Goal: Task Accomplishment & Management: Use online tool/utility

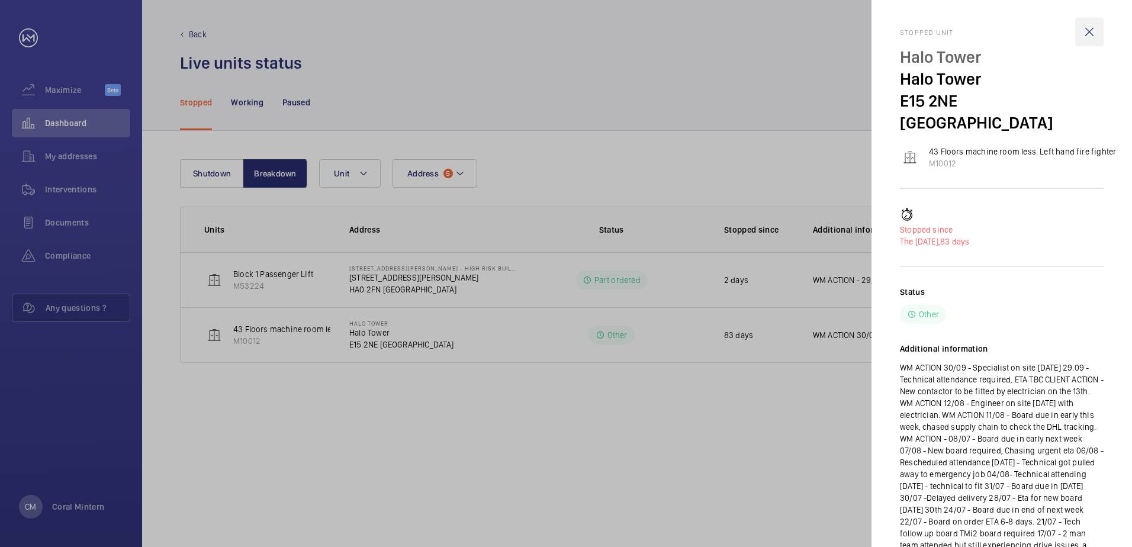
click at [1101, 29] on wm-front-icon-button at bounding box center [1089, 32] width 28 height 28
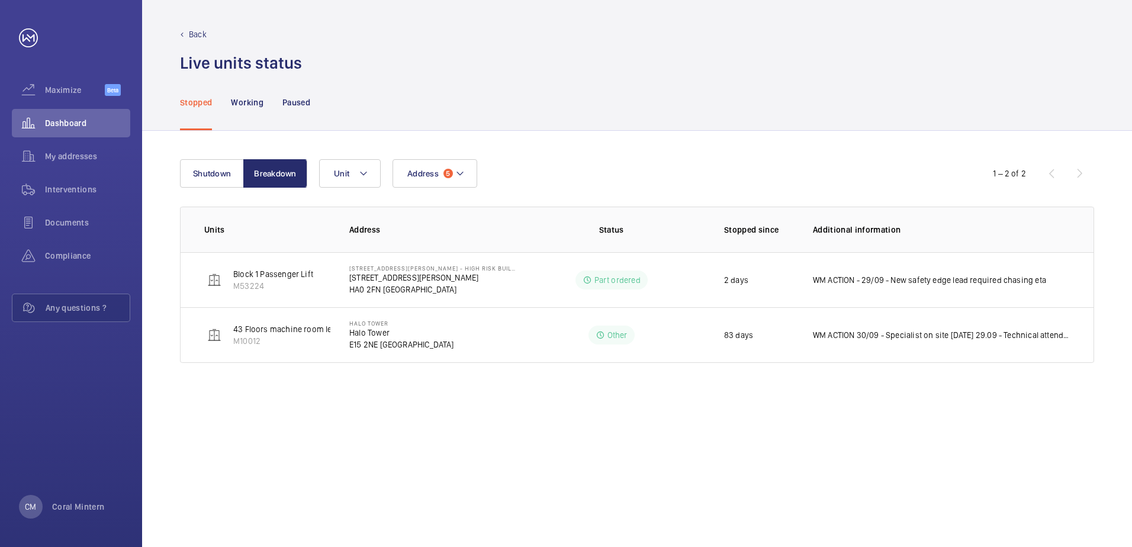
click at [1090, 29] on mat-sidenav-container "Maximize Beta Dashboard My addresses Interventions Documents Compliance Any que…" at bounding box center [566, 273] width 1132 height 547
click at [448, 182] on button "Address 5" at bounding box center [435, 173] width 85 height 28
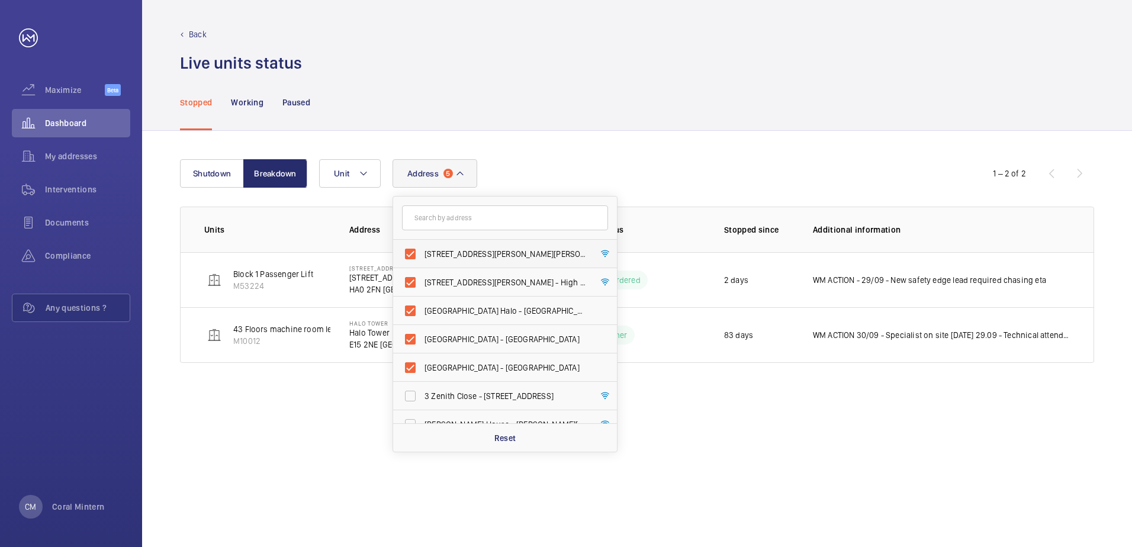
click at [469, 258] on span "[STREET_ADDRESS][PERSON_NAME][PERSON_NAME]" at bounding box center [506, 254] width 163 height 12
click at [422, 258] on input "[STREET_ADDRESS][PERSON_NAME][PERSON_NAME]" at bounding box center [411, 254] width 24 height 24
checkbox input "false"
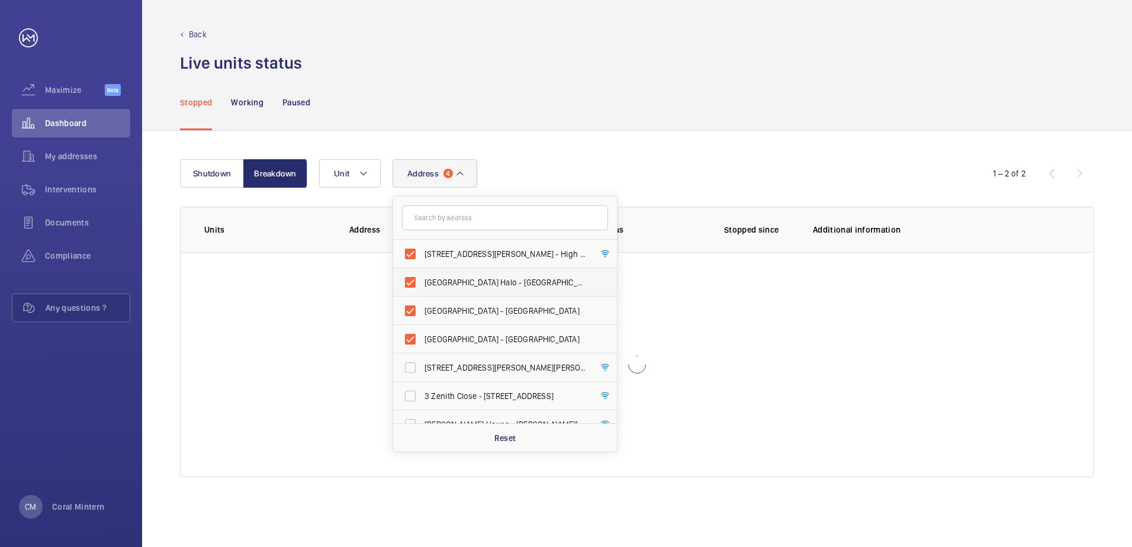
click at [475, 277] on span "[GEOGRAPHIC_DATA] Halo - [GEOGRAPHIC_DATA] - [GEOGRAPHIC_DATA]" at bounding box center [506, 283] width 163 height 12
click at [422, 277] on input "[GEOGRAPHIC_DATA] Halo - [GEOGRAPHIC_DATA] - [GEOGRAPHIC_DATA]" at bounding box center [411, 283] width 24 height 24
checkbox input "false"
click at [477, 251] on span "[STREET_ADDRESS][PERSON_NAME] - High Risk Building - [STREET_ADDRESS][PERSON_NA…" at bounding box center [506, 254] width 163 height 12
click at [422, 251] on input "[STREET_ADDRESS][PERSON_NAME] - High Risk Building - [STREET_ADDRESS][PERSON_NA…" at bounding box center [411, 254] width 24 height 24
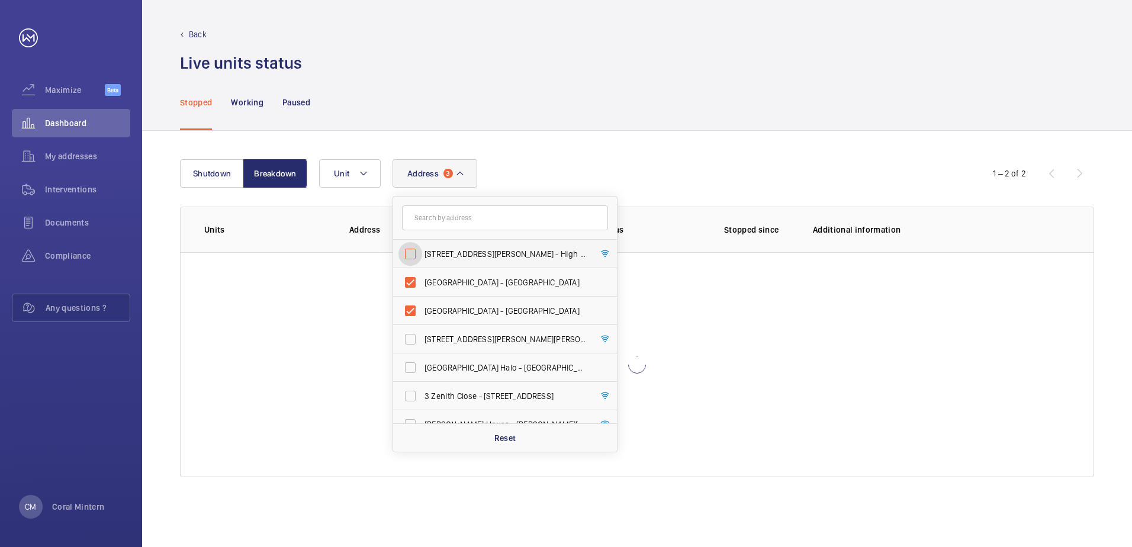
checkbox input "false"
click at [481, 284] on span "[GEOGRAPHIC_DATA] - [GEOGRAPHIC_DATA]" at bounding box center [506, 283] width 163 height 12
click at [422, 284] on input "[GEOGRAPHIC_DATA] - [GEOGRAPHIC_DATA]" at bounding box center [411, 283] width 24 height 24
checkbox input "false"
click at [488, 256] on span "[GEOGRAPHIC_DATA] - [GEOGRAPHIC_DATA]" at bounding box center [506, 254] width 163 height 12
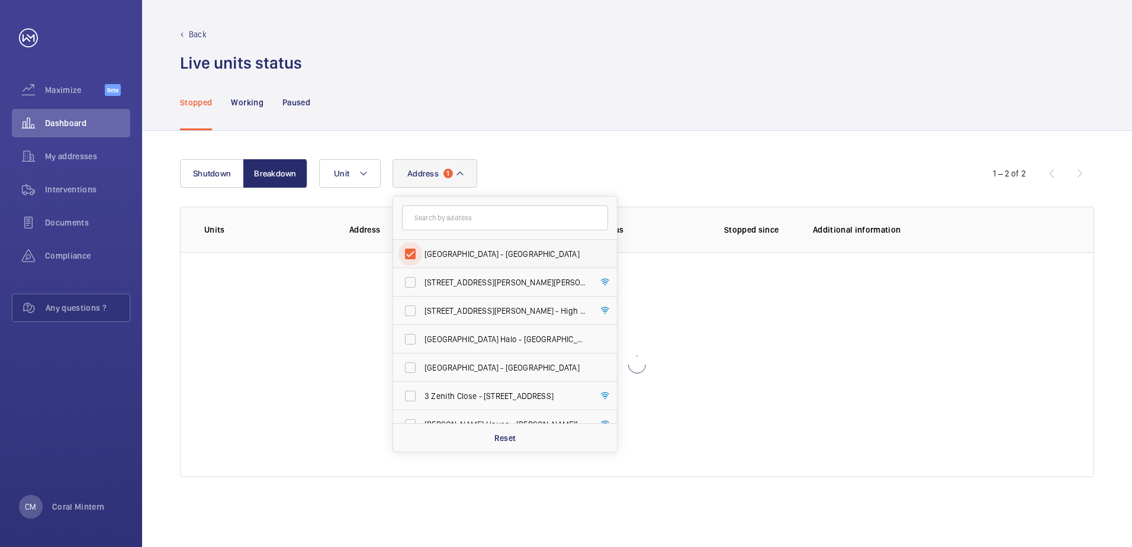
click at [422, 256] on input "[GEOGRAPHIC_DATA] - [GEOGRAPHIC_DATA]" at bounding box center [411, 254] width 24 height 24
checkbox input "false"
